Goal: Transaction & Acquisition: Purchase product/service

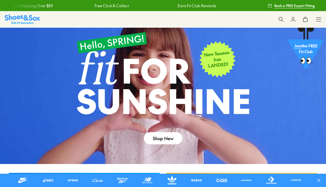
click at [294, 20] on use at bounding box center [294, 19] width 4 height 4
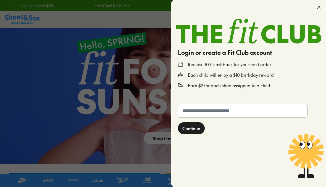
click at [260, 111] on input "text" at bounding box center [242, 110] width 129 height 13
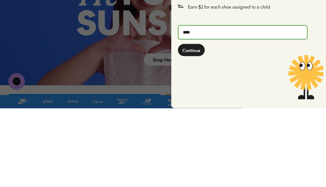
type input "*****"
type input "**********"
click at [197, 125] on span "Continue" at bounding box center [192, 128] width 18 height 7
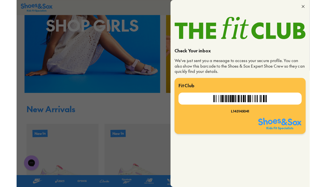
scroll to position [222, 0]
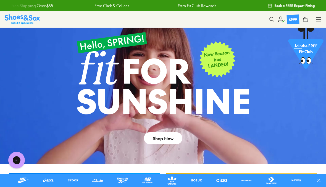
click at [320, 19] on use at bounding box center [319, 19] width 5 height 4
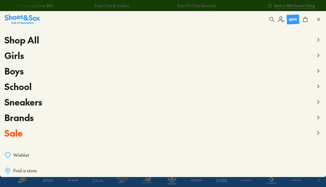
click at [34, 73] on button "Boys" at bounding box center [163, 70] width 318 height 15
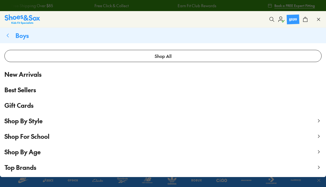
click at [176, 55] on link "Shop All" at bounding box center [163, 56] width 318 height 12
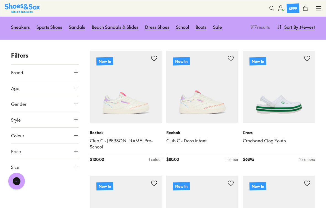
click at [76, 165] on use at bounding box center [75, 166] width 3 height 3
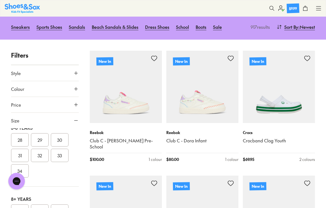
scroll to position [155, 0]
click at [61, 139] on button "30" at bounding box center [60, 138] width 18 height 13
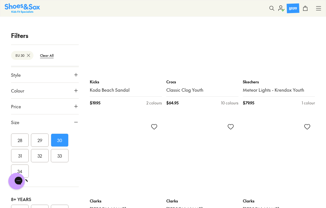
scroll to position [718, 0]
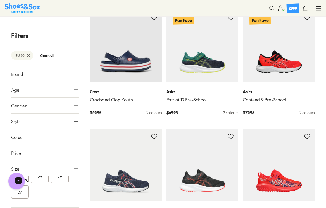
click at [76, 74] on icon at bounding box center [76, 74] width 6 height 6
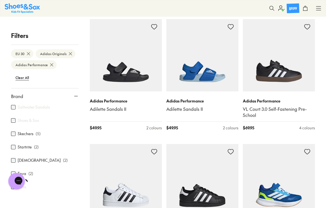
scroll to position [294, 0]
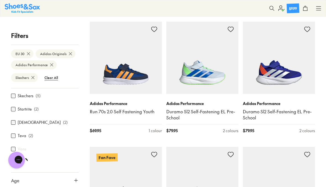
scroll to position [465, 0]
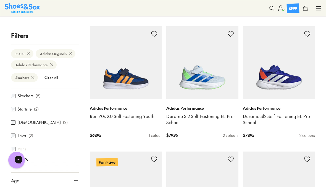
click at [116, 77] on img at bounding box center [126, 62] width 72 height 72
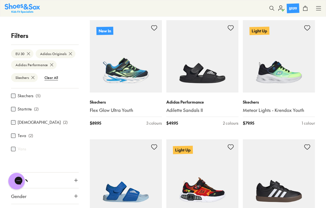
scroll to position [103, 0]
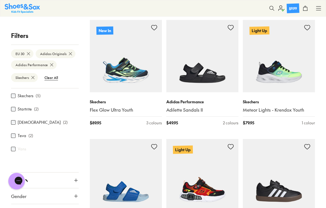
click at [182, 84] on img at bounding box center [203, 56] width 72 height 72
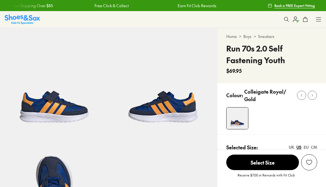
select select "*"
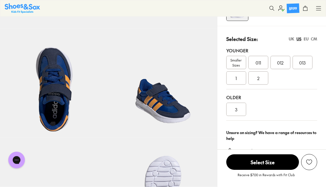
scroll to position [90, 0]
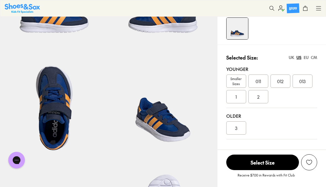
click at [305, 57] on div "EU" at bounding box center [306, 58] width 5 height 6
click at [102, 116] on img at bounding box center [54, 101] width 109 height 109
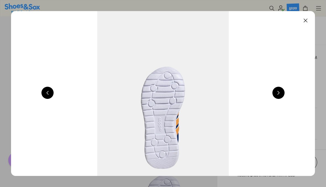
scroll to position [0, 913]
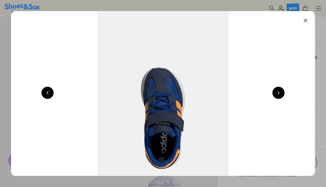
click at [306, 19] on button at bounding box center [306, 20] width 12 height 12
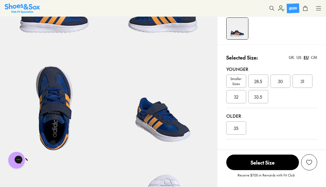
click at [278, 79] on span "30" at bounding box center [280, 81] width 5 height 7
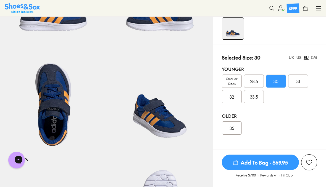
click at [247, 170] on span "Add To Bag - $69.95" at bounding box center [260, 161] width 77 height 15
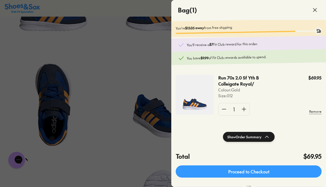
click at [33, 59] on div at bounding box center [163, 93] width 326 height 187
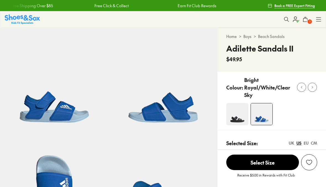
select select "*"
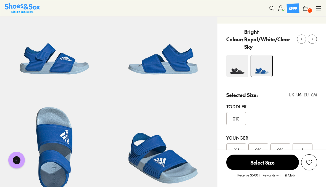
scroll to position [48, 0]
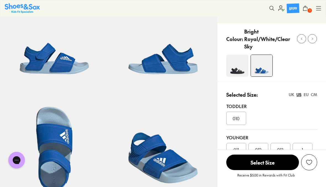
click at [236, 68] on img at bounding box center [238, 66] width 22 height 22
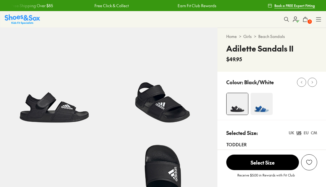
select select "*"
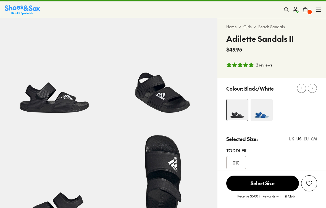
click at [307, 136] on div "EU" at bounding box center [306, 139] width 5 height 6
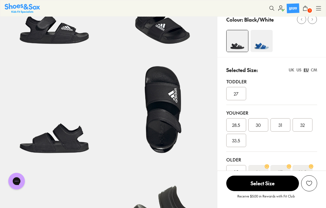
scroll to position [79, 0]
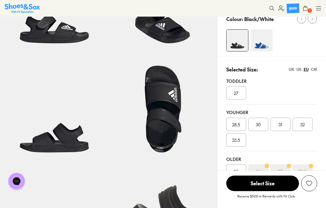
click at [258, 124] on span "30" at bounding box center [258, 124] width 5 height 7
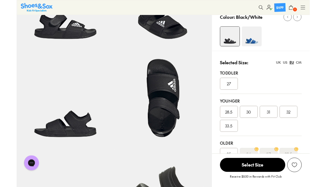
scroll to position [100, 0]
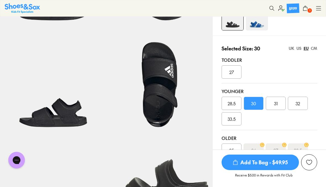
click at [242, 168] on span "Add To Bag - $49.95" at bounding box center [260, 161] width 77 height 15
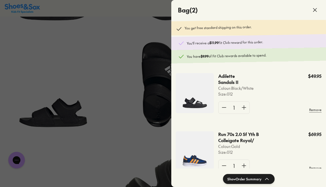
click at [233, 179] on button "Show Order Summary" at bounding box center [249, 179] width 52 height 10
click at [313, 11] on icon at bounding box center [315, 10] width 7 height 7
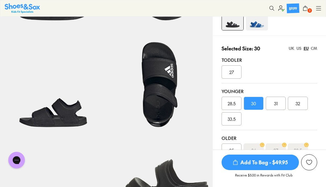
click at [317, 7] on icon at bounding box center [319, 9] width 6 height 6
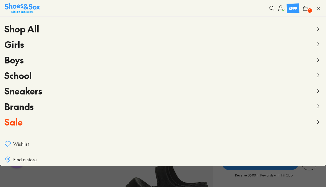
click at [308, 11] on span "2" at bounding box center [310, 11] width 6 height 6
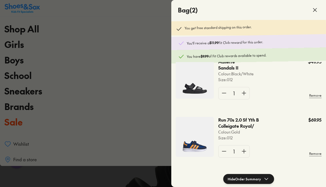
scroll to position [13, 0]
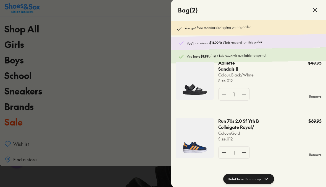
click at [232, 179] on button "Hide Order Summary" at bounding box center [249, 179] width 51 height 10
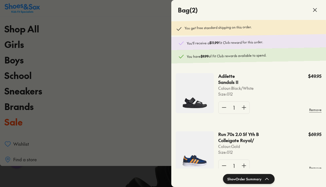
scroll to position [0, 0]
click at [312, 11] on icon at bounding box center [315, 10] width 7 height 7
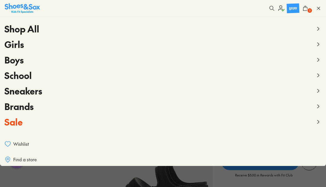
click at [305, 9] on icon at bounding box center [306, 9] width 6 height 6
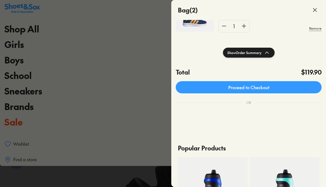
scroll to position [127, 0]
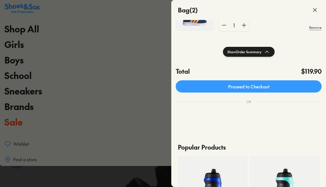
click at [273, 84] on link "Proceed to Checkout" at bounding box center [249, 86] width 146 height 12
